Goal: Find specific page/section: Find specific page/section

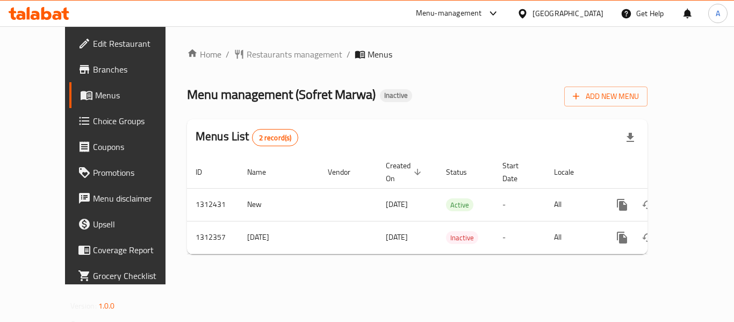
click at [46, 8] on icon at bounding box center [39, 13] width 61 height 13
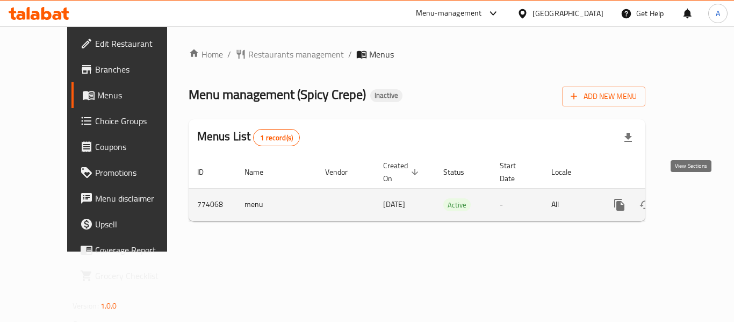
click at [700, 192] on link "enhanced table" at bounding box center [697, 205] width 26 height 26
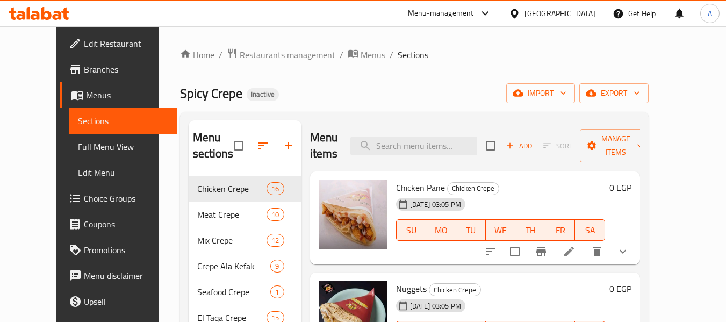
click at [86, 91] on span "Menus" at bounding box center [127, 95] width 83 height 13
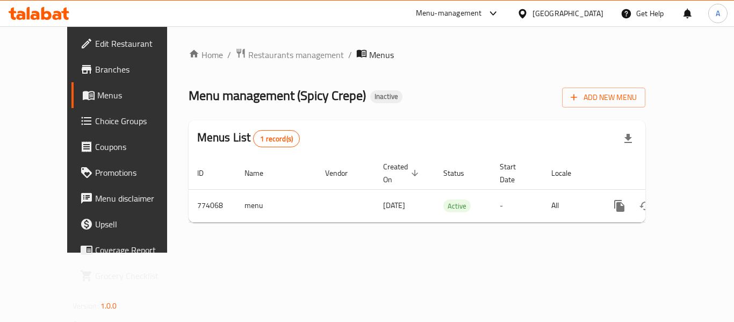
click at [95, 66] on span "Branches" at bounding box center [138, 69] width 86 height 13
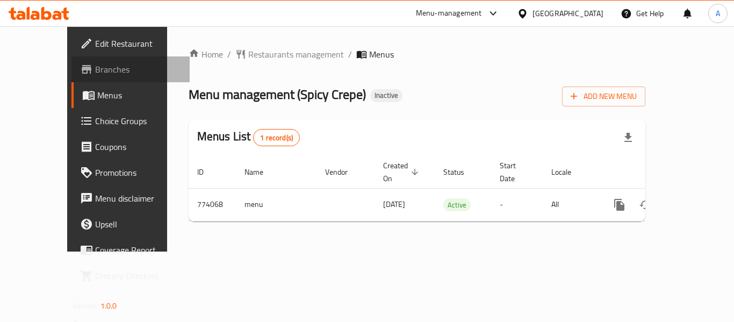
click at [95, 69] on span "Branches" at bounding box center [138, 69] width 86 height 13
